Goal: Task Accomplishment & Management: Use online tool/utility

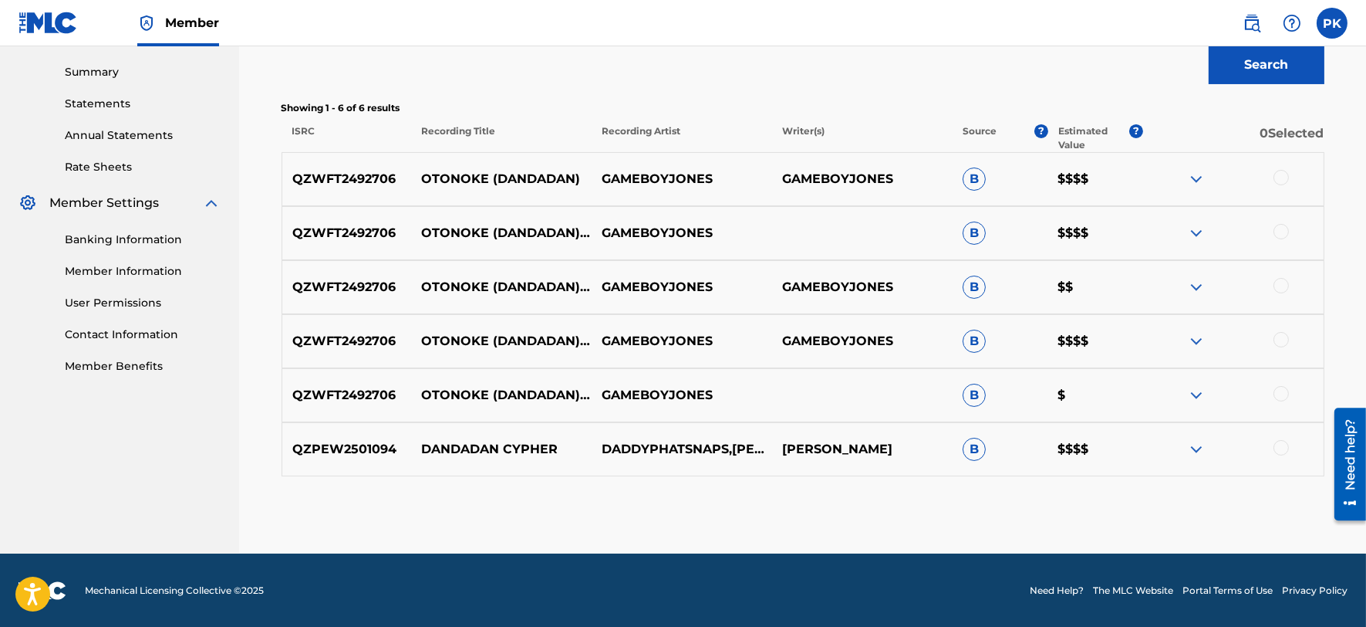
click at [336, 450] on p "QZPEW2501094" at bounding box center [347, 449] width 130 height 19
click at [315, 229] on p "QZWFT2492706" at bounding box center [347, 233] width 130 height 19
copy p "QZWFT2492706"
click at [1190, 235] on img at bounding box center [1196, 233] width 19 height 19
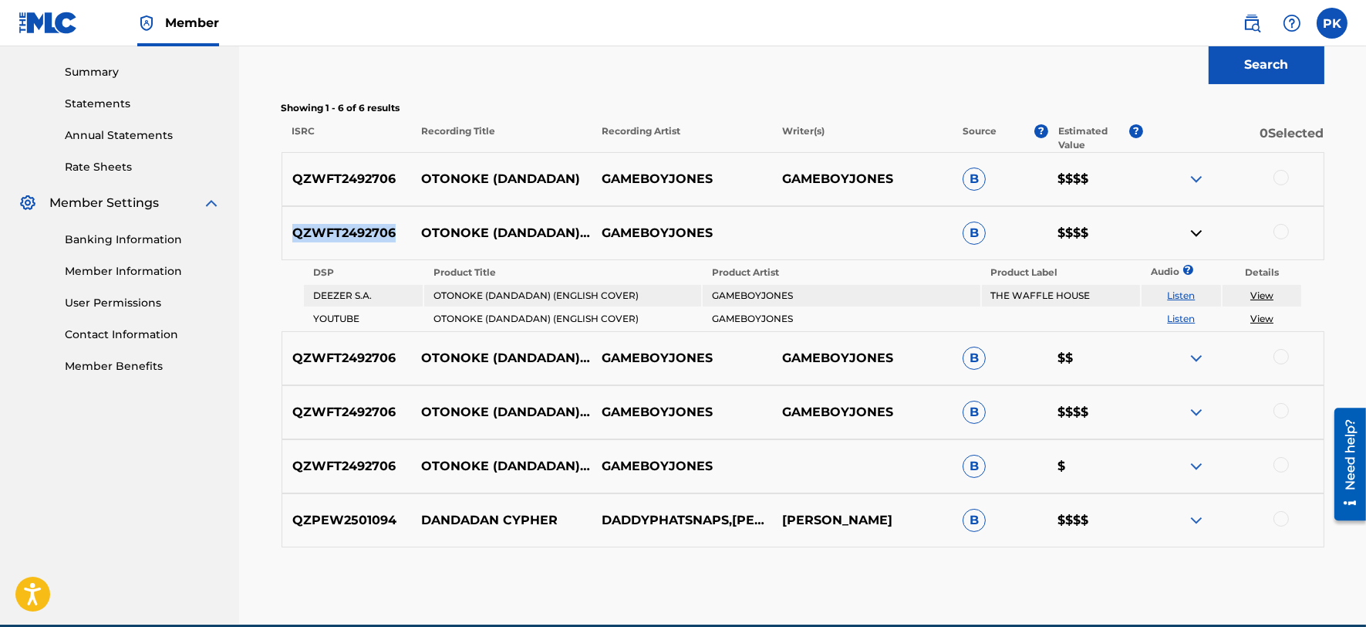
click at [1192, 170] on img at bounding box center [1196, 179] width 19 height 19
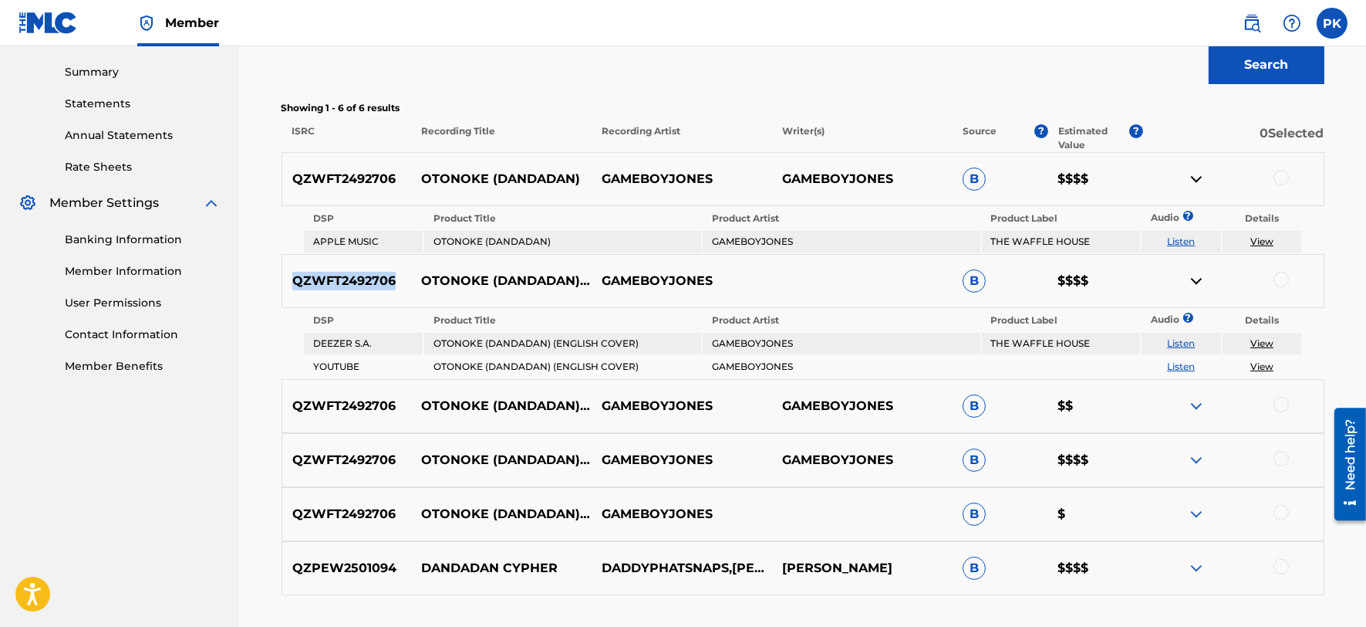
click at [1256, 235] on link "View" at bounding box center [1262, 241] width 23 height 12
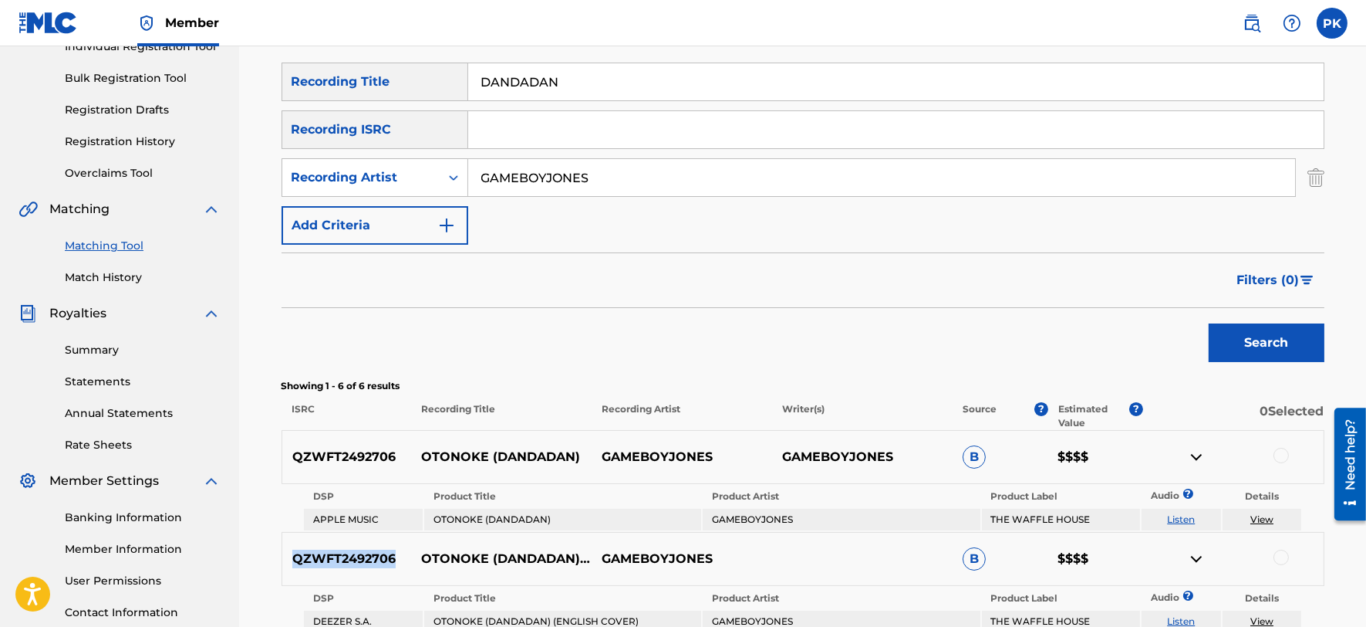
scroll to position [8, 0]
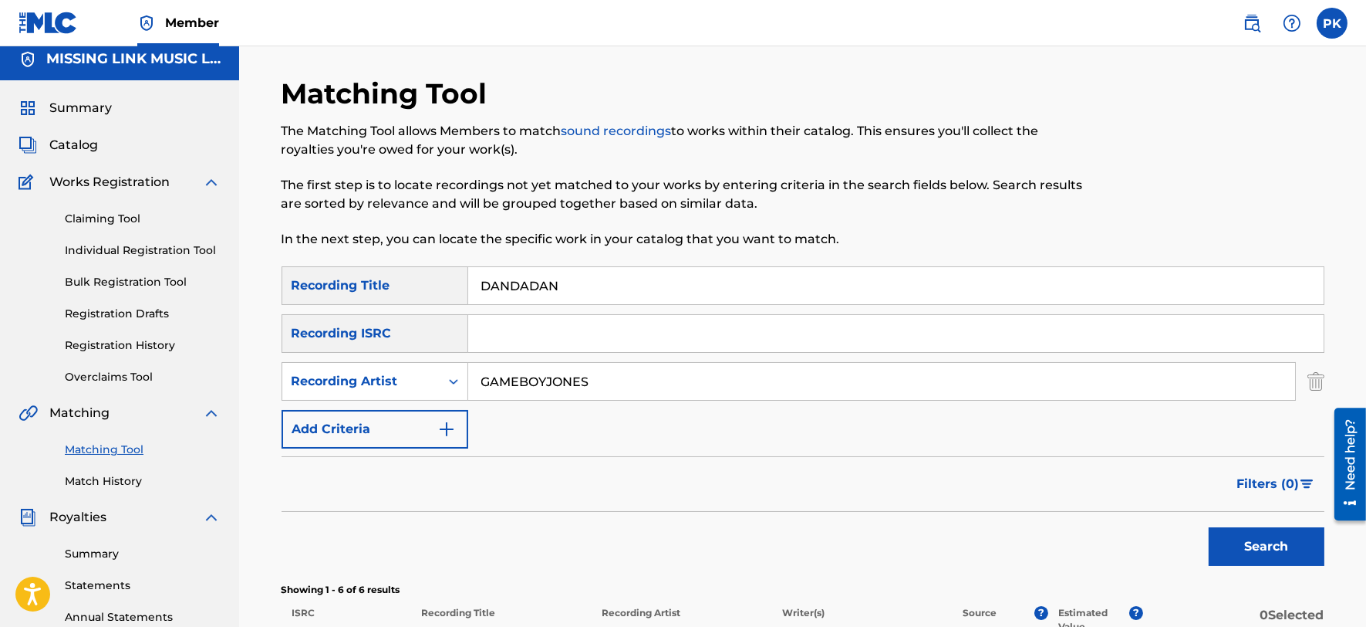
click at [1336, 26] on label at bounding box center [1332, 23] width 31 height 31
click at [1332, 23] on input "PK Pamela Keating pamela@missinglinkmusic.com Notification Preferences Profile …" at bounding box center [1332, 23] width 0 height 0
click at [1191, 220] on p "Log out" at bounding box center [1183, 218] width 36 height 14
click at [1332, 23] on input "PK Pamela Keating pamela@missinglinkmusic.com Notification Preferences Profile …" at bounding box center [1332, 23] width 0 height 0
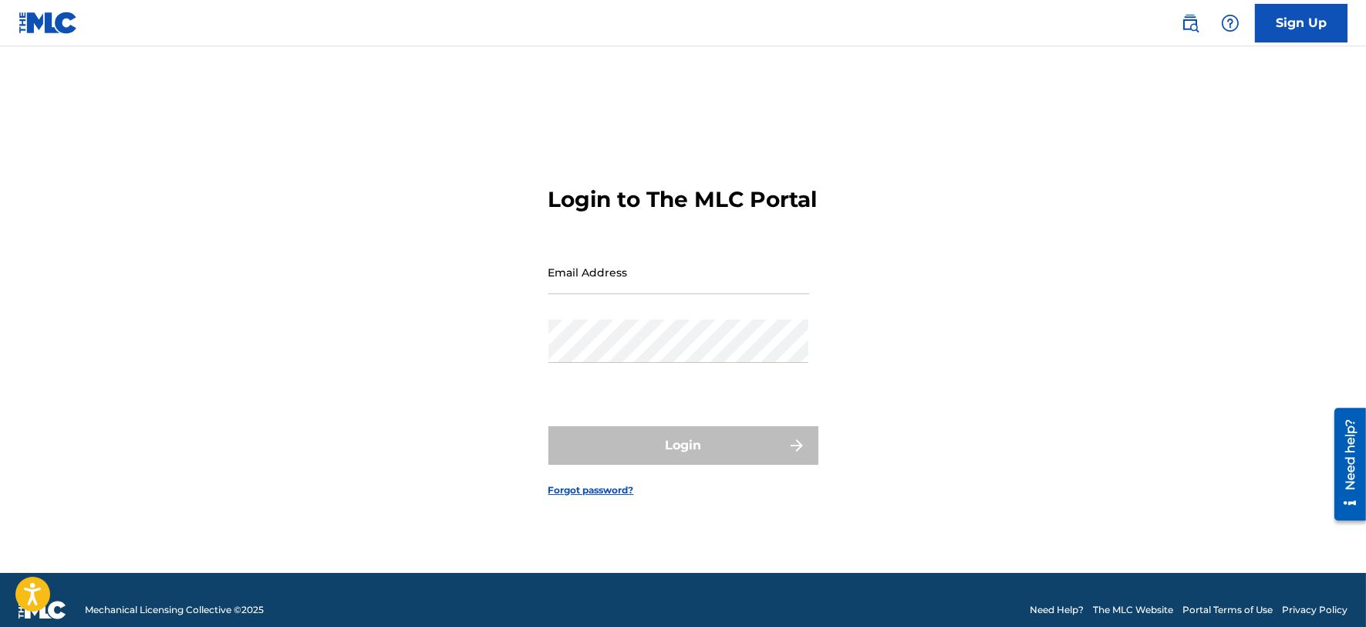
click at [670, 294] on input "Email Address" at bounding box center [679, 272] width 261 height 44
type input "[PERSON_NAME][EMAIL_ADDRESS][DOMAIN_NAME]"
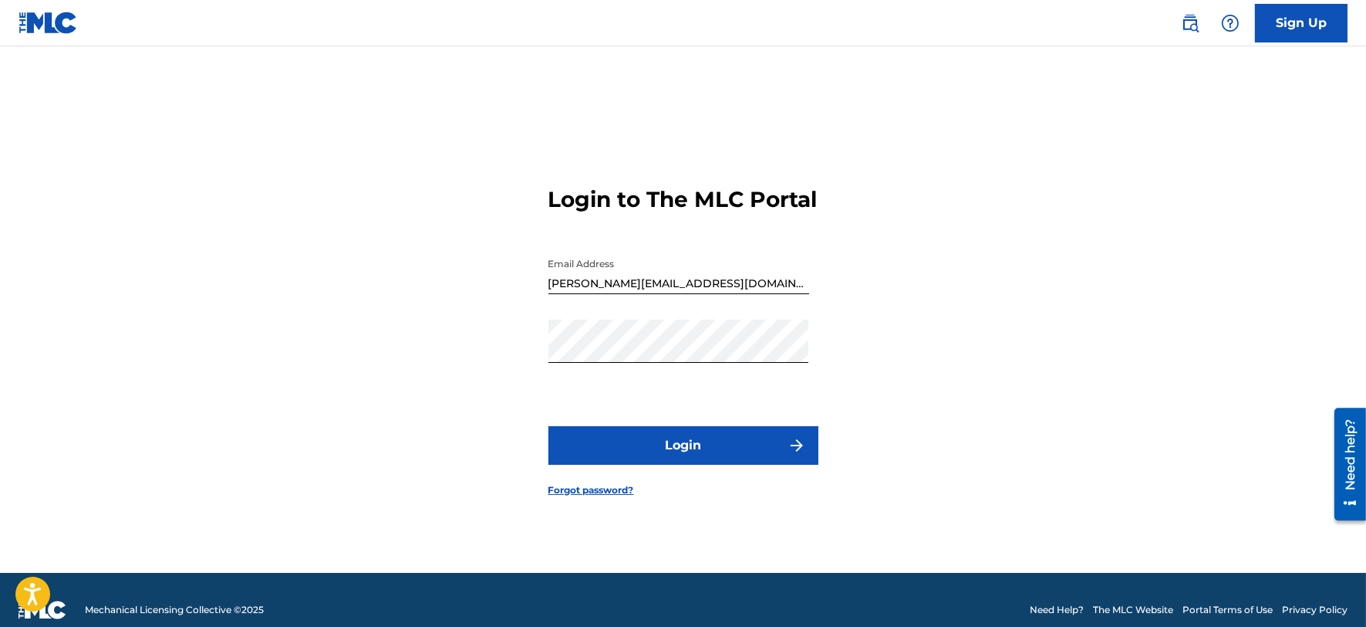
click at [637, 463] on button "Login" at bounding box center [684, 445] width 270 height 39
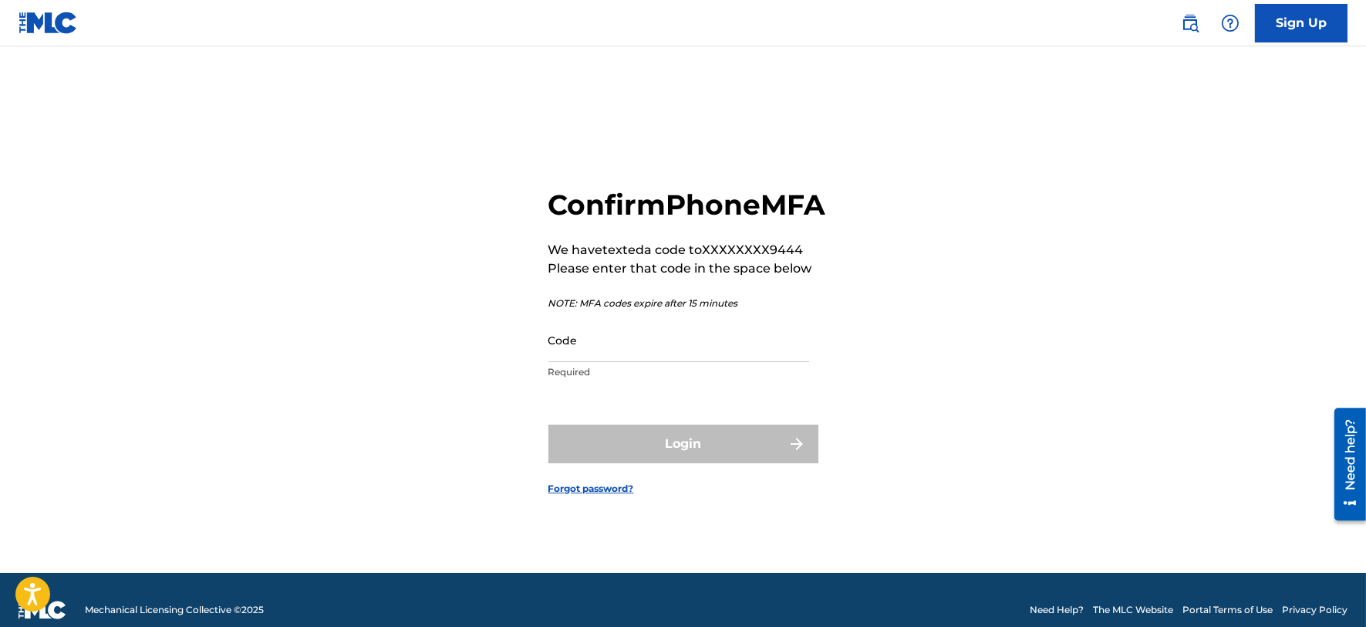
click at [628, 360] on input "Code" at bounding box center [679, 340] width 261 height 44
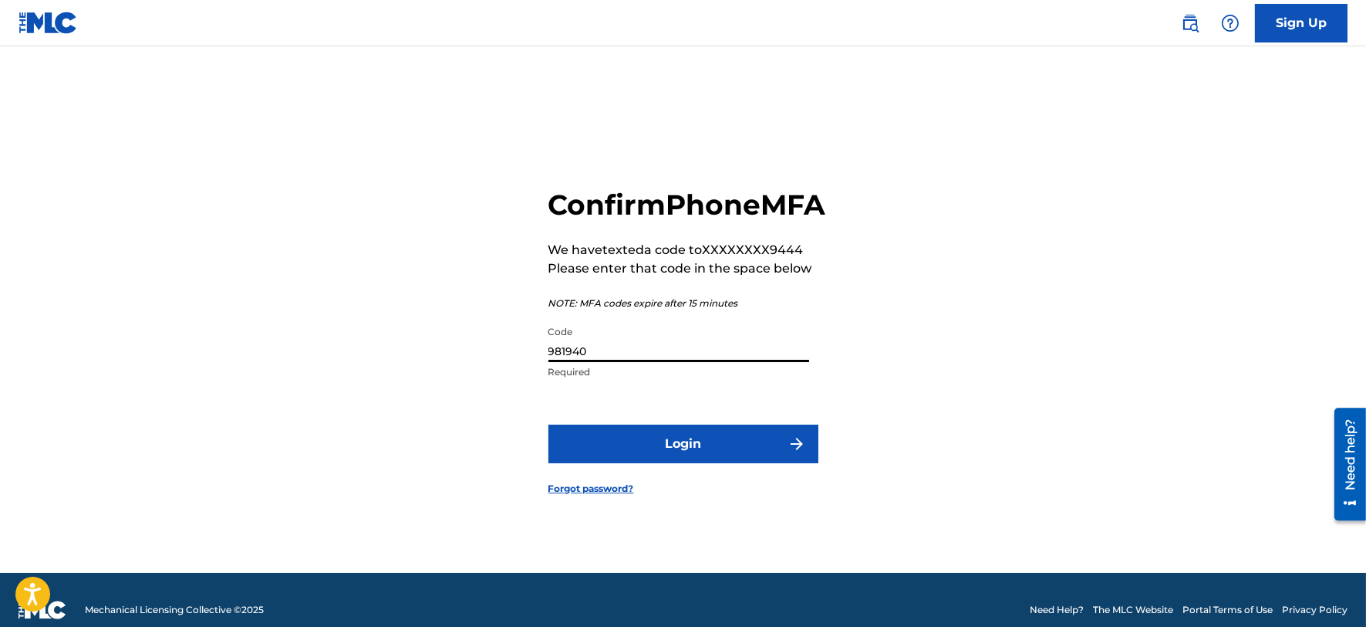
type input "981940"
click at [549, 424] on button "Login" at bounding box center [684, 443] width 270 height 39
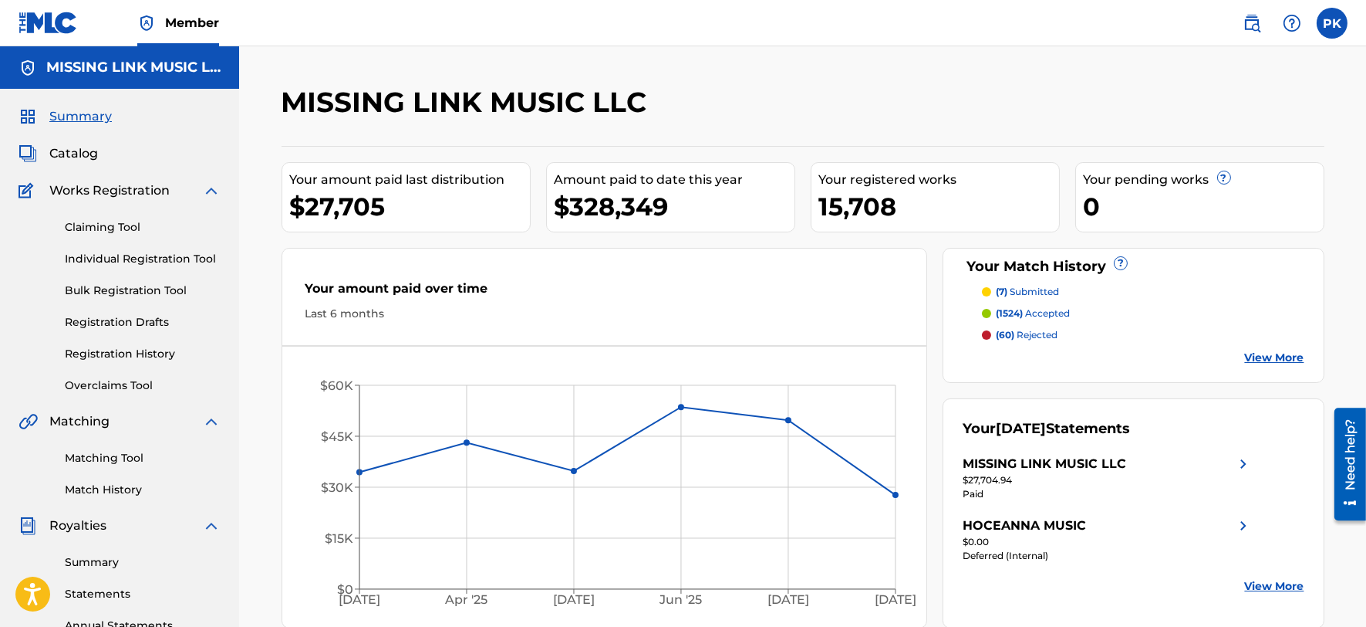
click at [1243, 18] on img at bounding box center [1252, 23] width 19 height 19
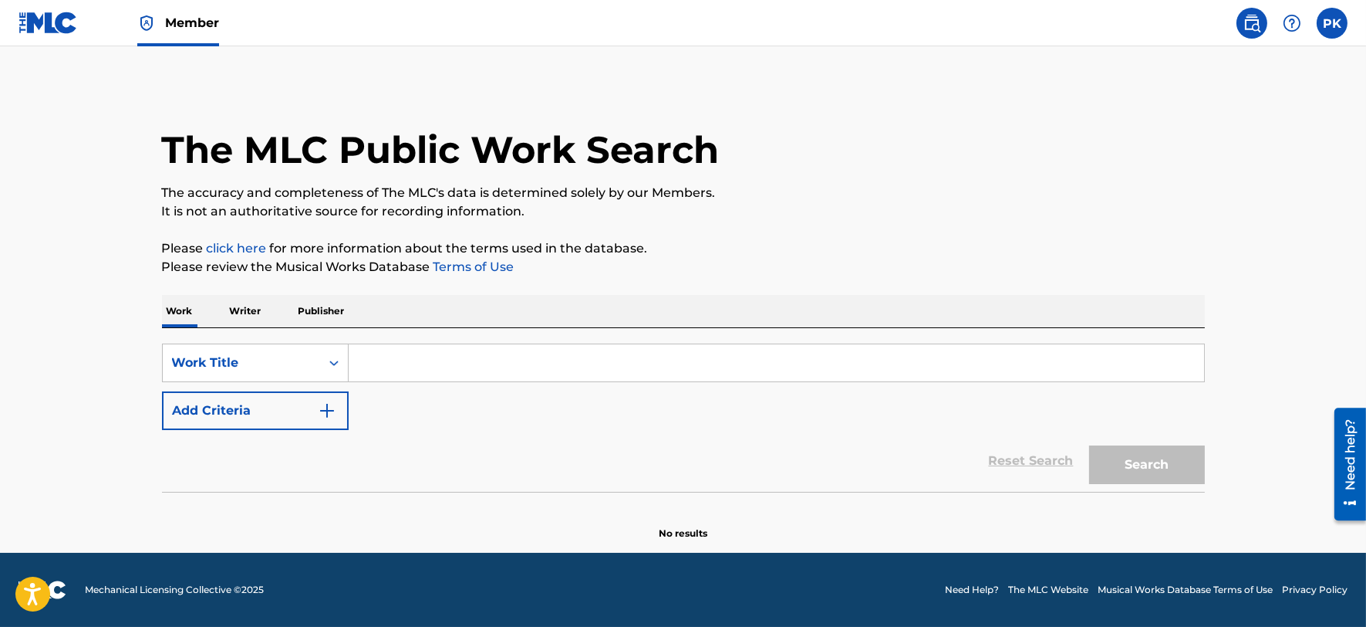
click at [186, 29] on span "Member" at bounding box center [192, 23] width 54 height 18
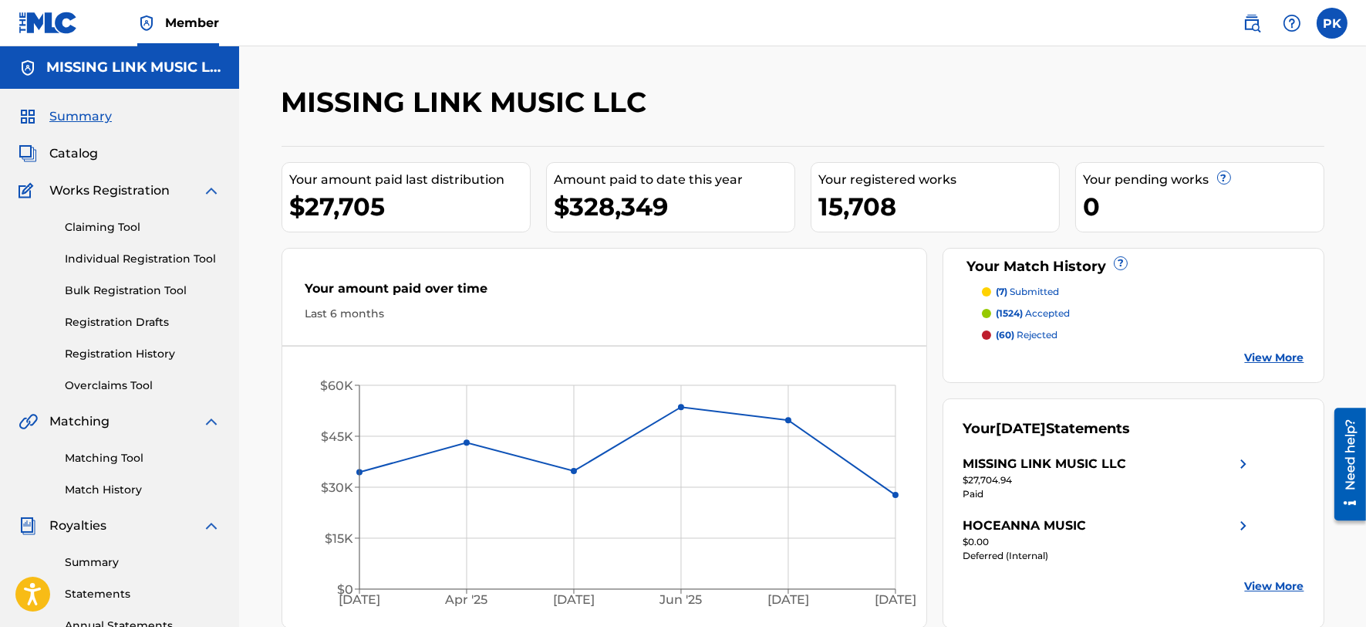
click at [99, 452] on link "Matching Tool" at bounding box center [143, 458] width 156 height 16
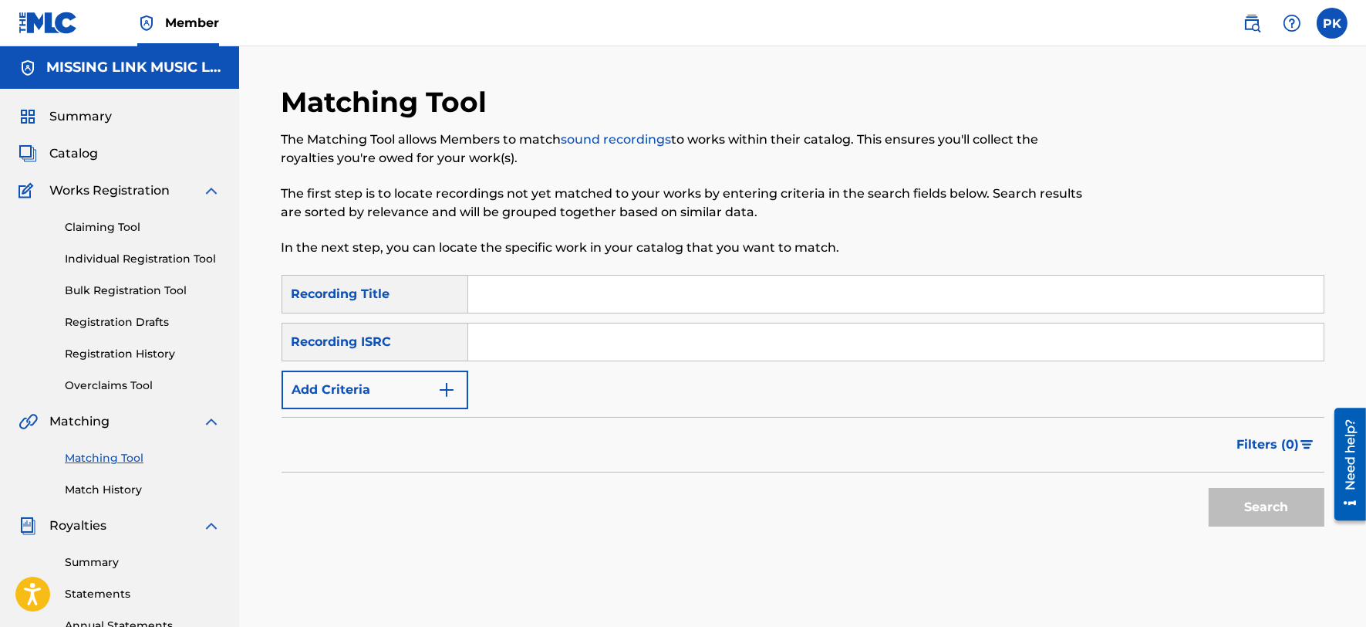
click at [619, 340] on input "Search Form" at bounding box center [896, 341] width 856 height 37
paste input "QZWFT2492706"
type input "QZWFT2492706"
click at [1209, 488] on button "Search" at bounding box center [1267, 507] width 116 height 39
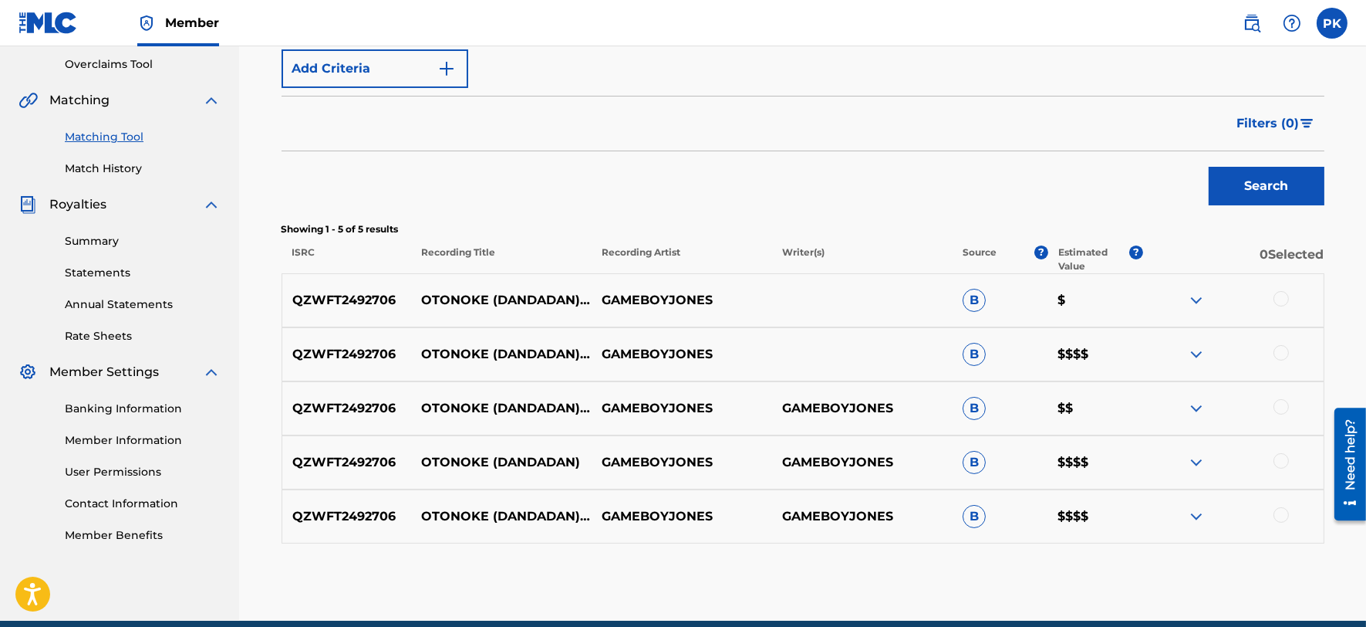
scroll to position [327, 0]
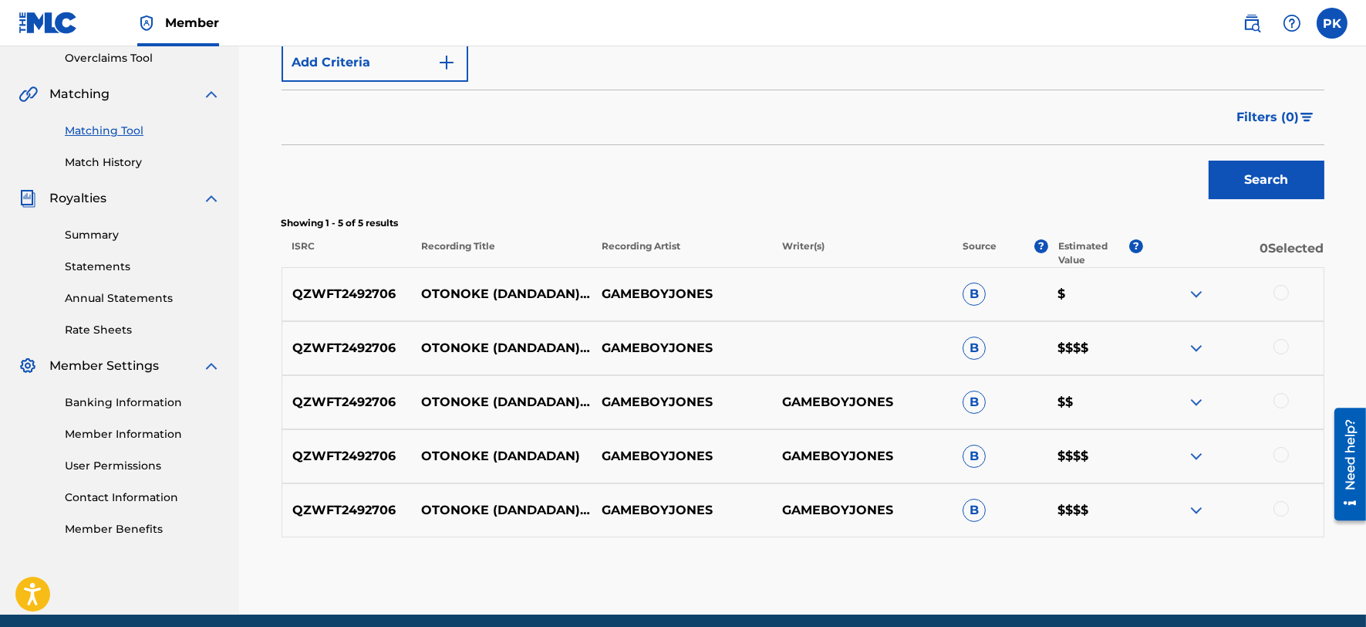
click at [1198, 346] on img at bounding box center [1196, 348] width 19 height 19
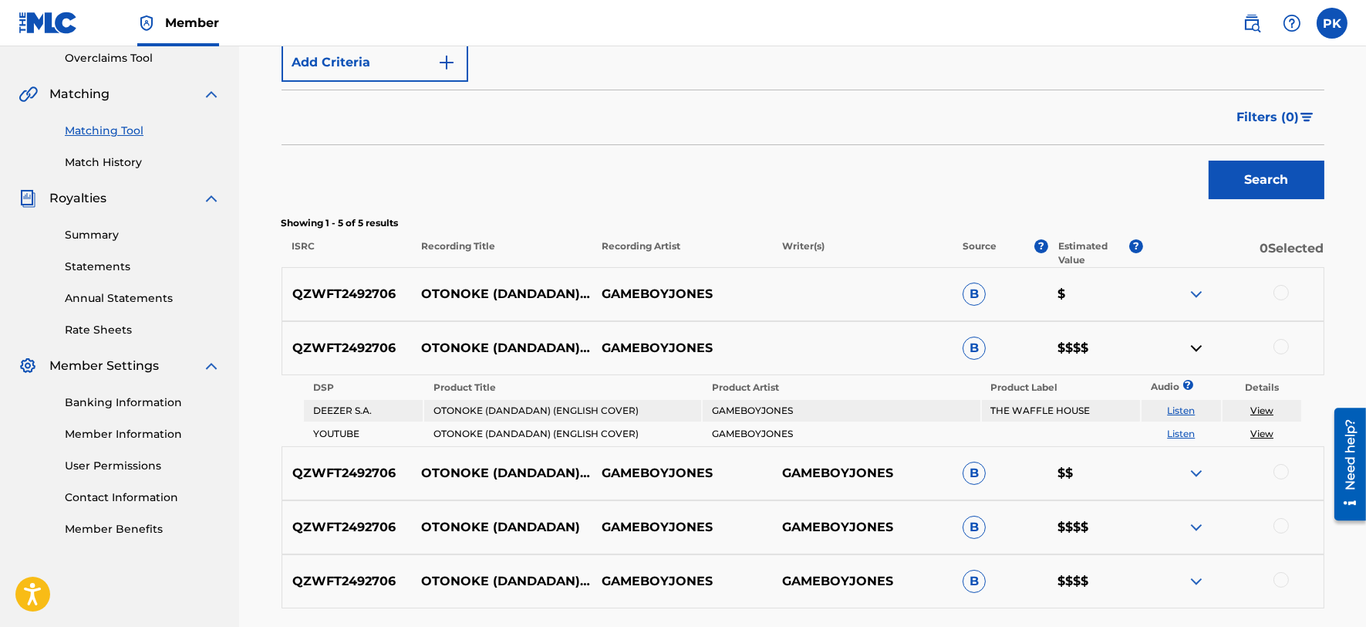
click at [1197, 289] on img at bounding box center [1196, 294] width 19 height 19
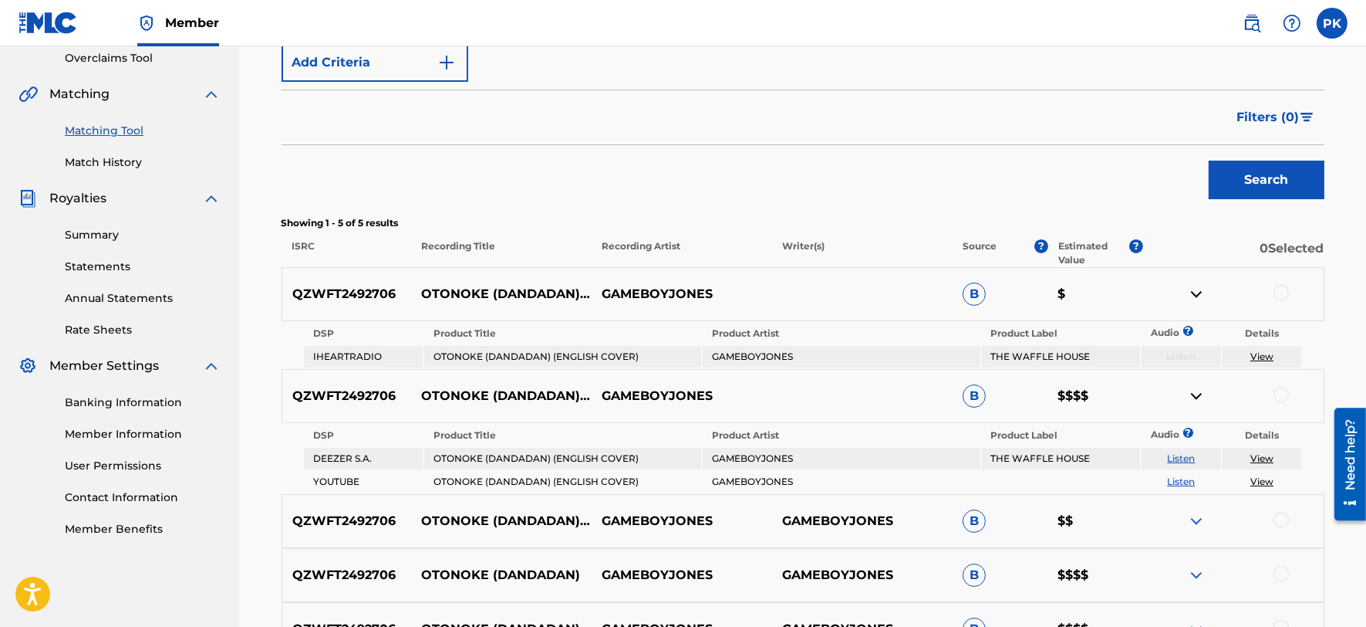
click at [1197, 513] on img at bounding box center [1196, 521] width 19 height 19
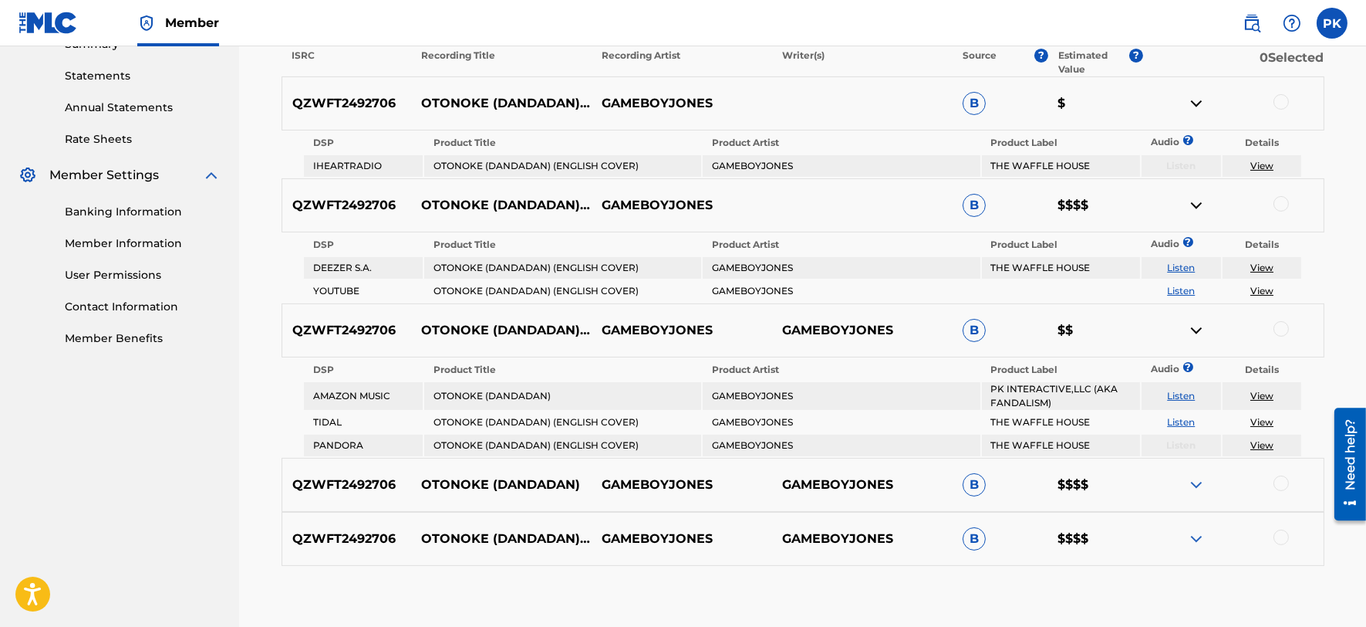
scroll to position [519, 0]
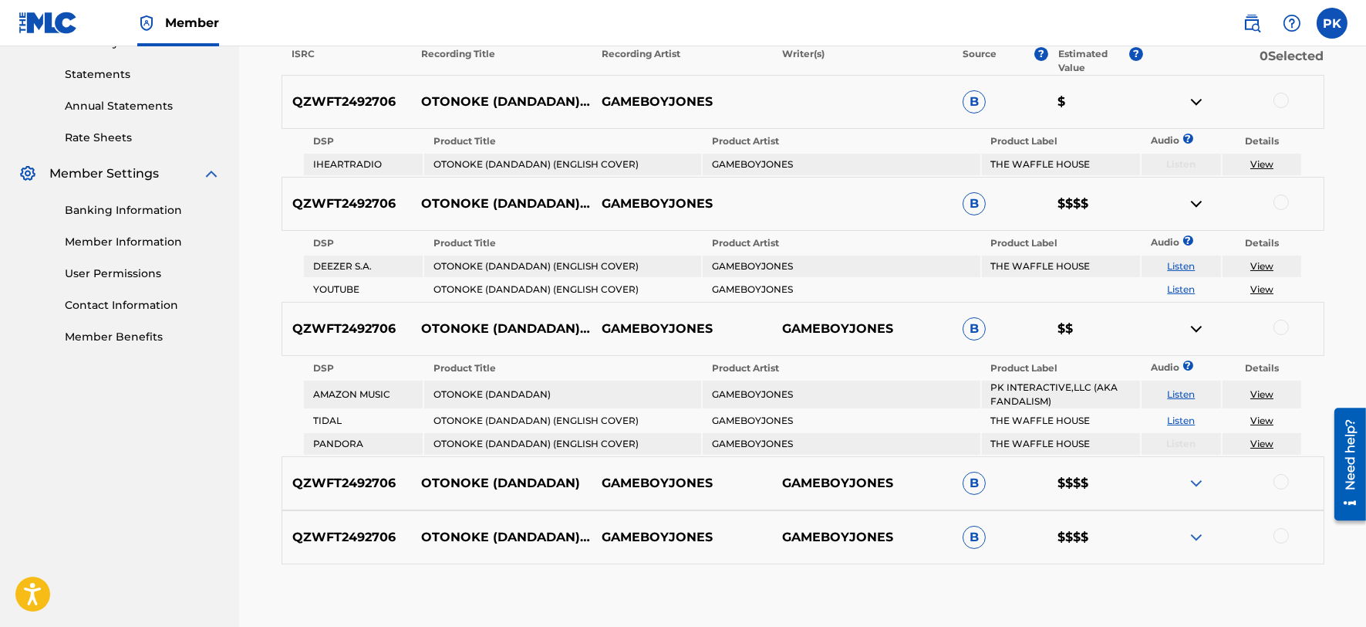
click at [1192, 476] on img at bounding box center [1196, 483] width 19 height 19
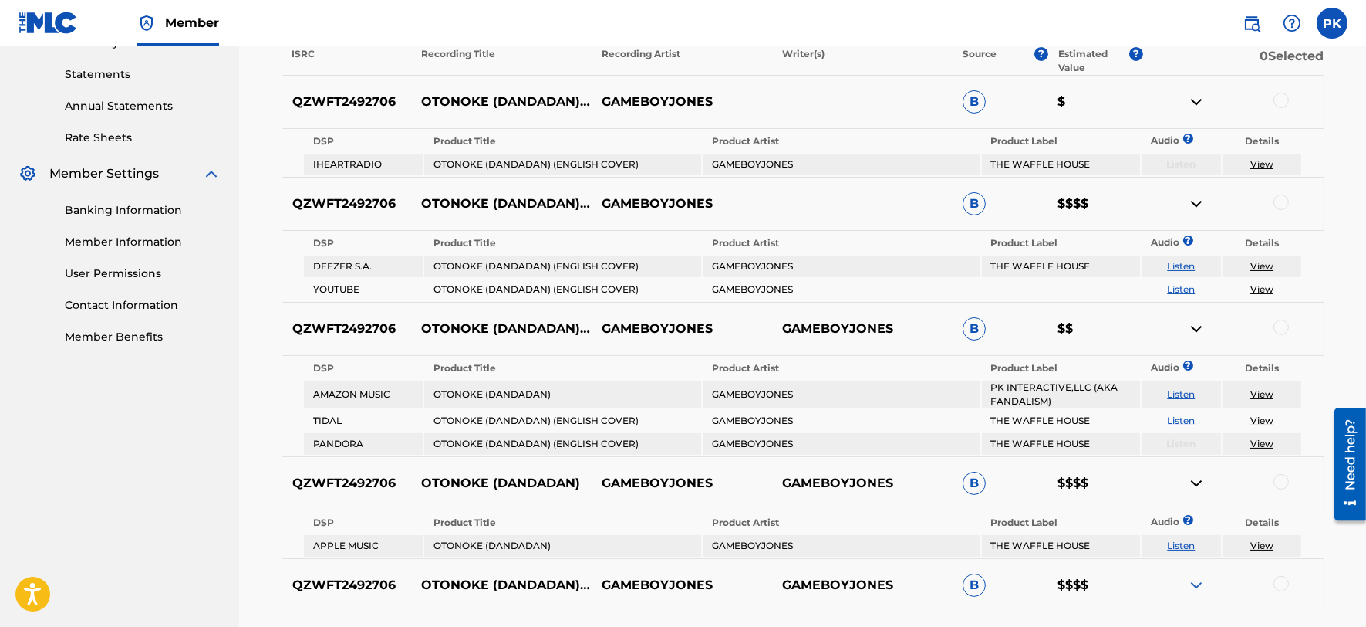
click at [1191, 581] on img at bounding box center [1196, 585] width 19 height 19
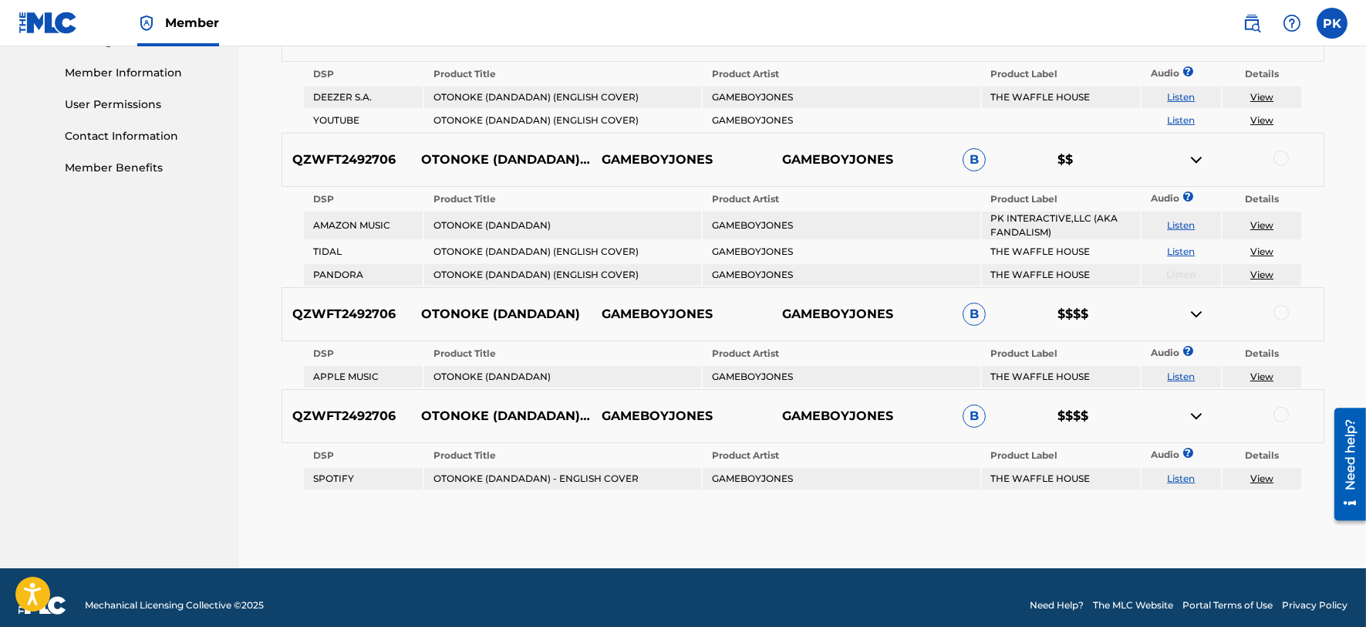
scroll to position [691, 0]
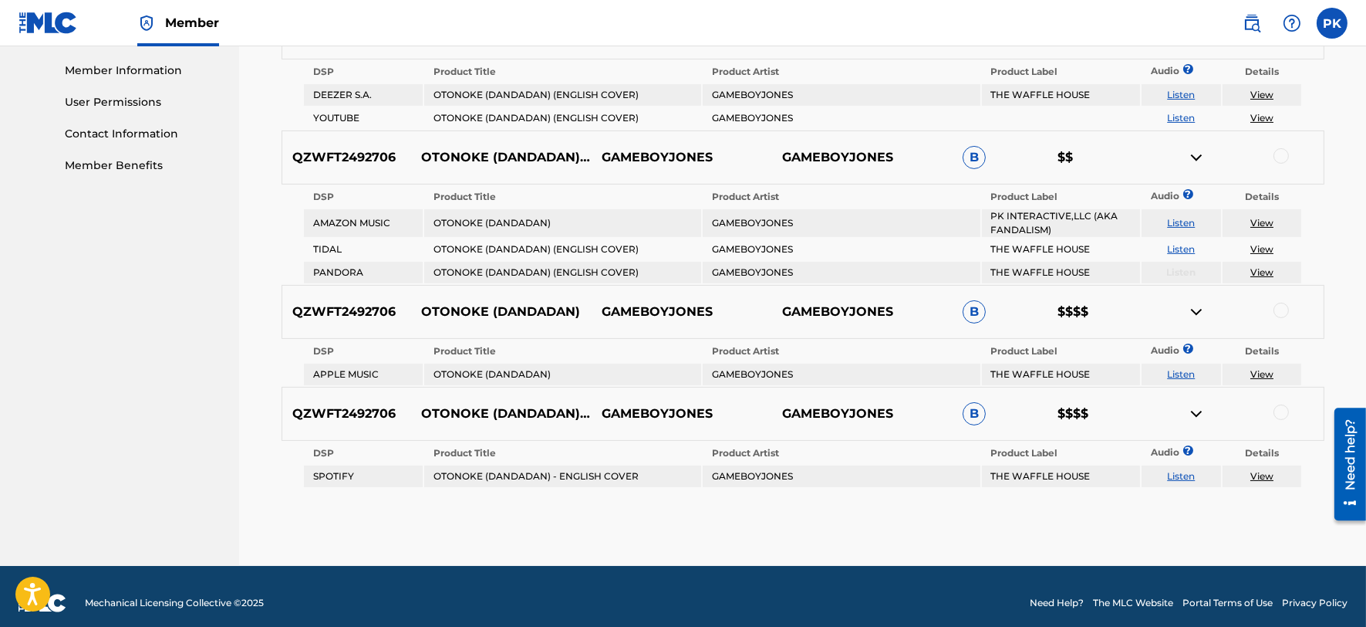
click at [1266, 368] on link "View" at bounding box center [1262, 374] width 23 height 12
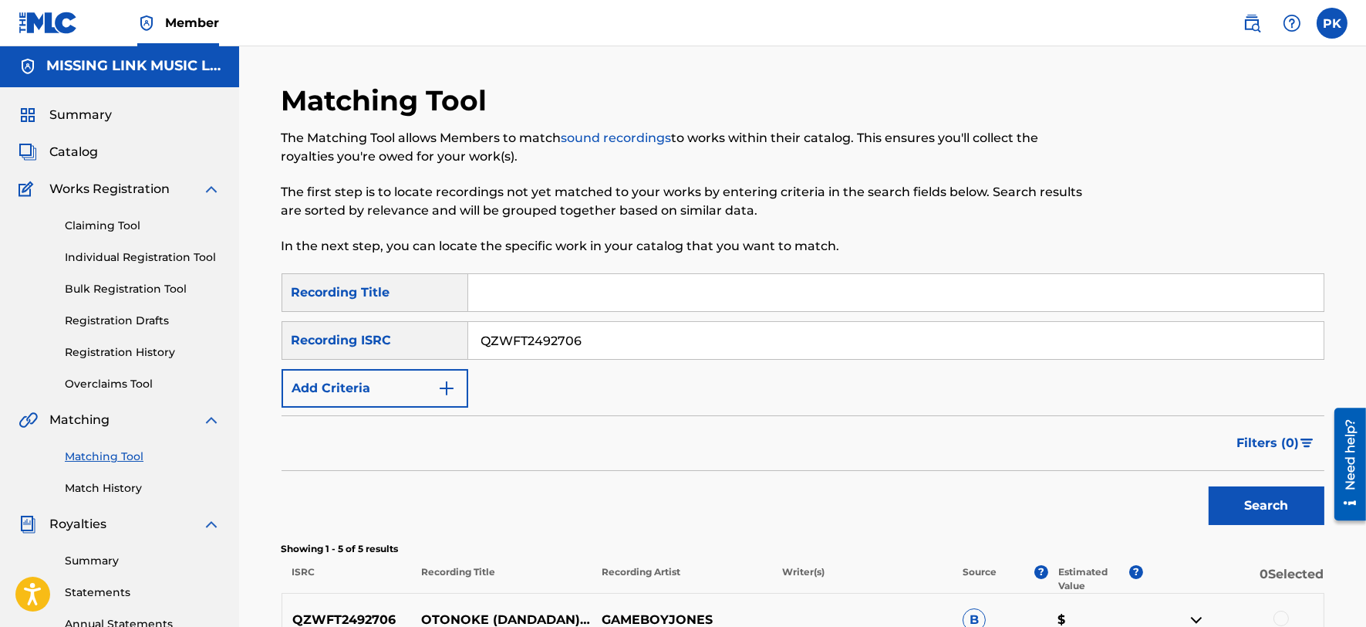
scroll to position [0, 0]
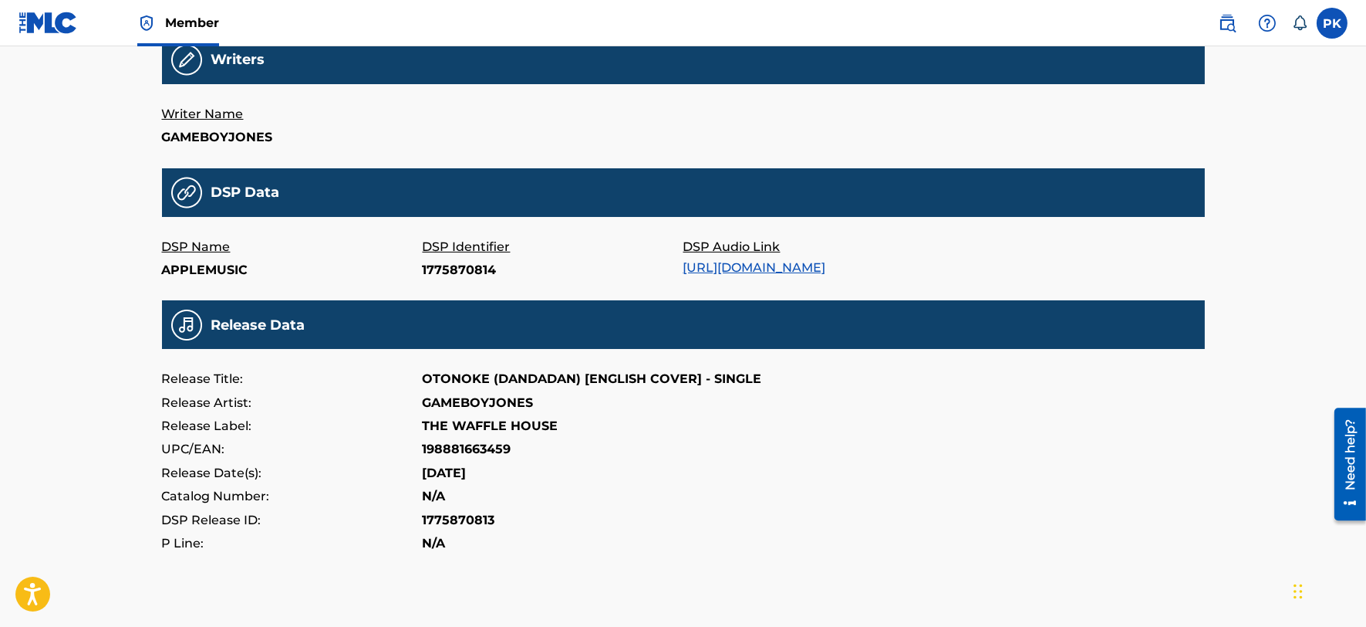
scroll to position [387, 0]
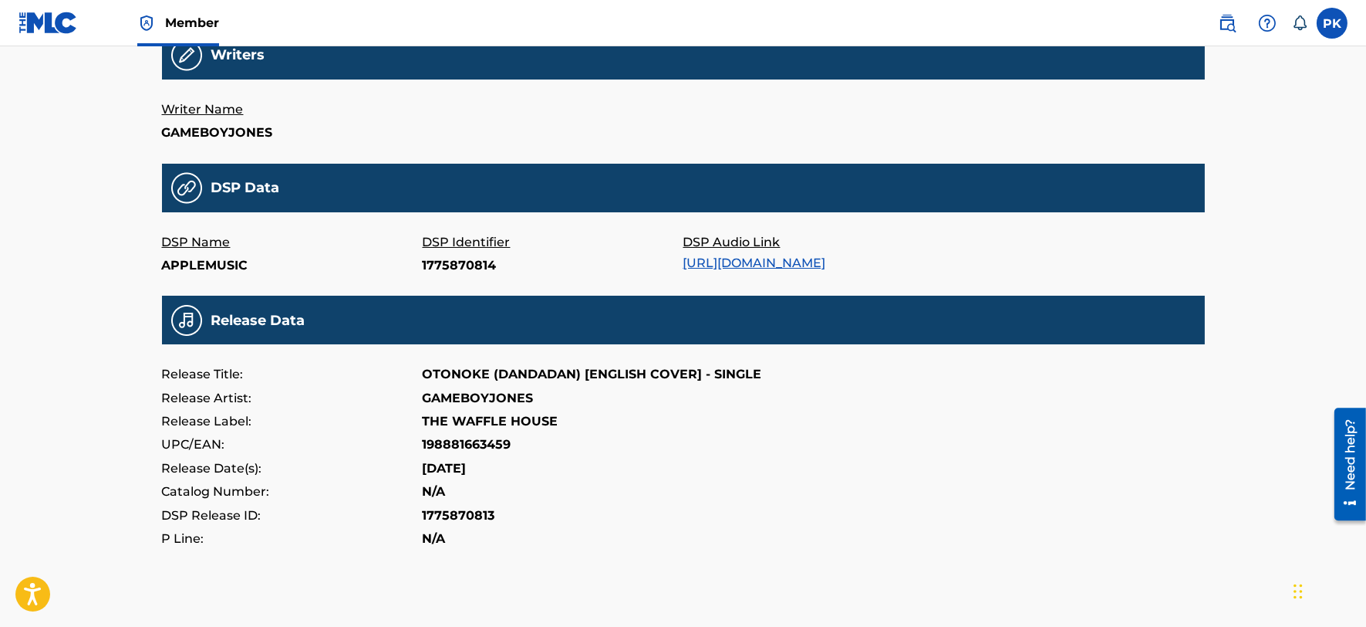
click at [465, 456] on p "198881663459" at bounding box center [467, 444] width 89 height 23
copy p "198881663459"
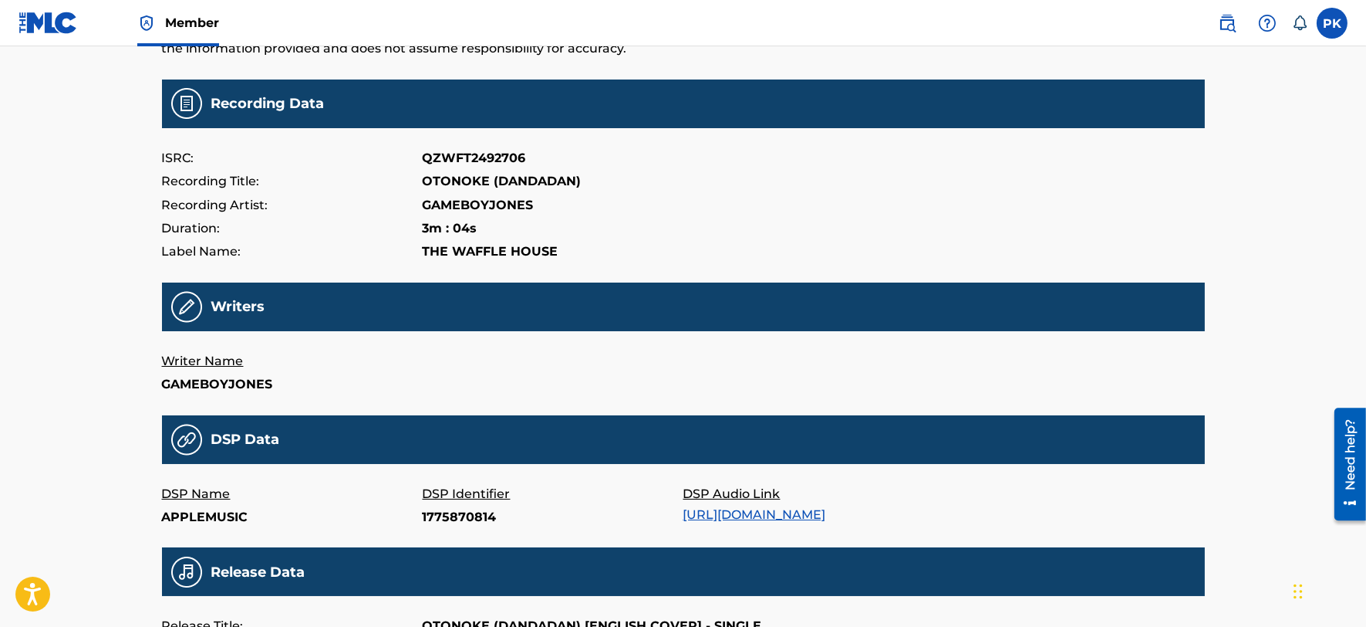
scroll to position [0, 0]
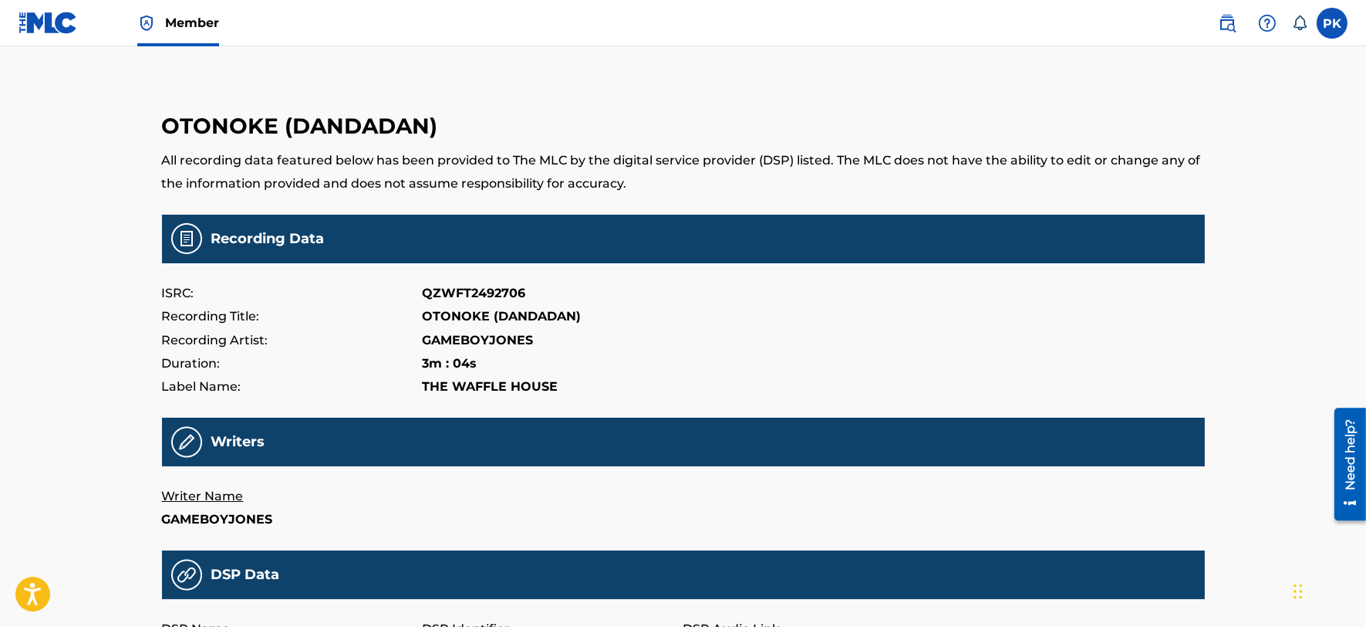
click at [465, 288] on p "QZWFT2492706" at bounding box center [474, 293] width 103 height 23
copy p "QZWFT2492706"
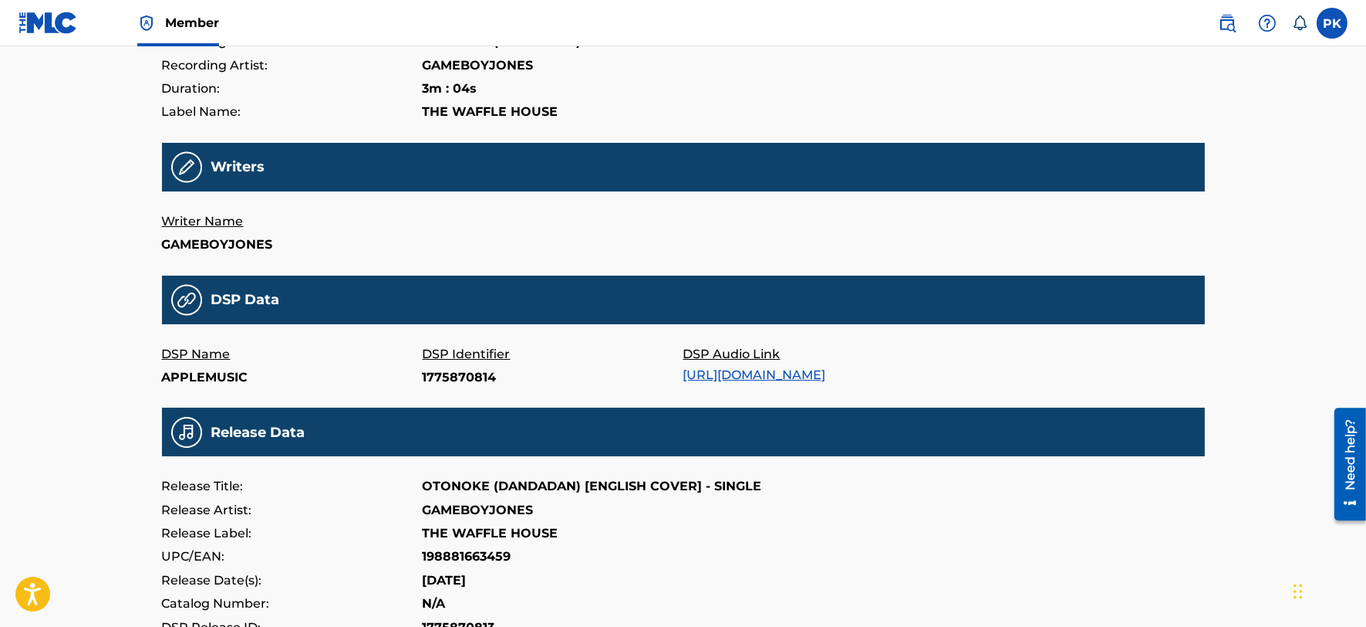
scroll to position [275, 0]
